Goal: Information Seeking & Learning: Find specific fact

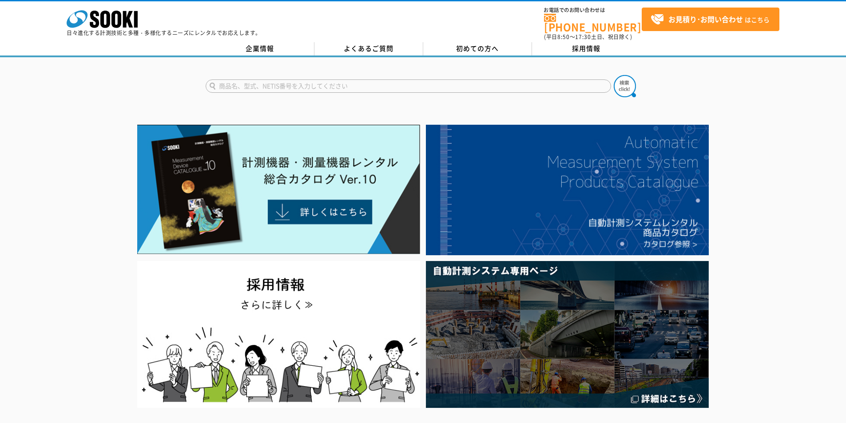
click at [285, 75] on form at bounding box center [423, 87] width 435 height 25
click at [282, 79] on input "text" at bounding box center [408, 85] width 405 height 13
type input "MDX-175MX"
click at [628, 84] on img at bounding box center [624, 86] width 22 height 22
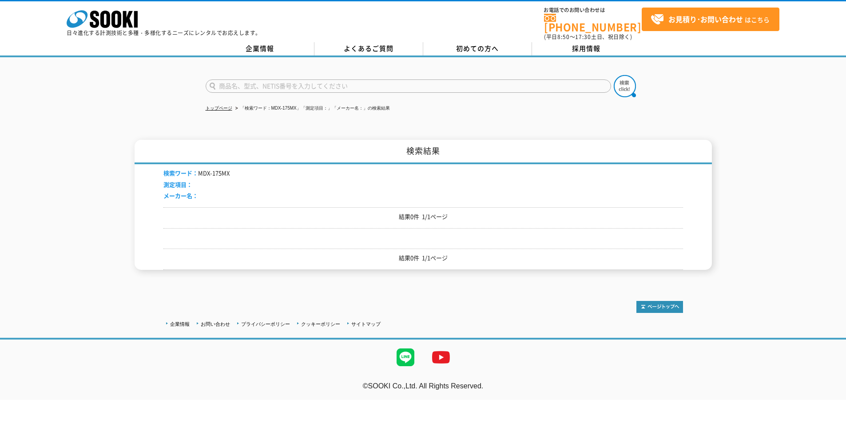
click at [230, 83] on input "text" at bounding box center [408, 85] width 405 height 13
type input "マイクロメータ"
click at [620, 83] on img at bounding box center [624, 86] width 22 height 22
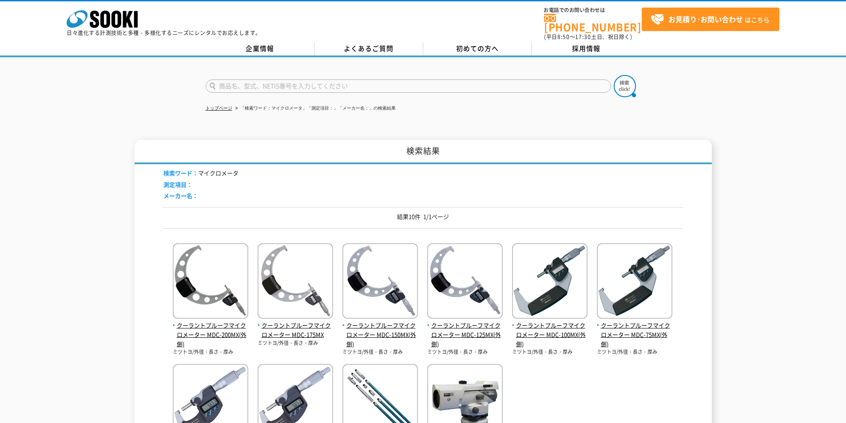
click at [236, 79] on input "text" at bounding box center [408, 85] width 405 height 13
type input "MDC-175MX"
click at [613, 75] on button at bounding box center [624, 86] width 22 height 22
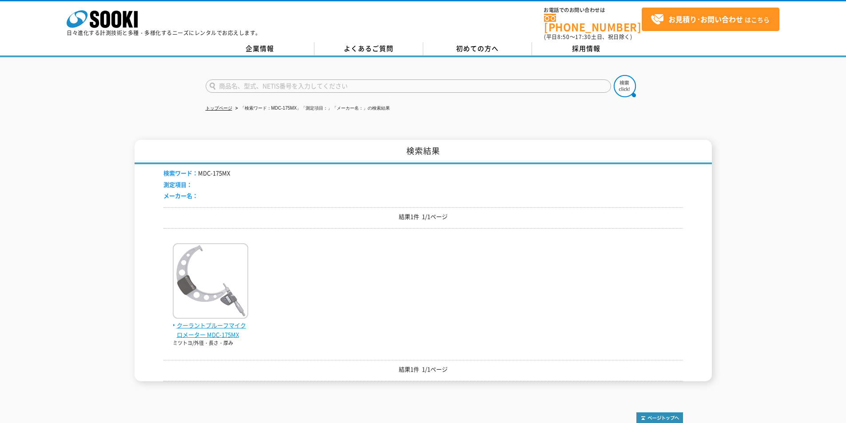
click at [229, 258] on img at bounding box center [210, 282] width 75 height 78
